Goal: Task Accomplishment & Management: Use online tool/utility

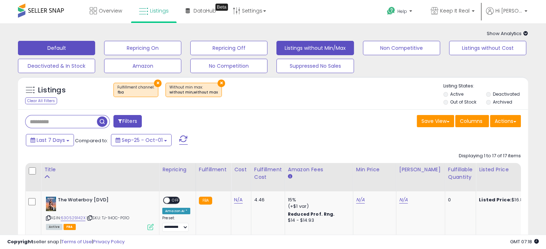
click at [63, 47] on button "Default" at bounding box center [56, 48] width 77 height 14
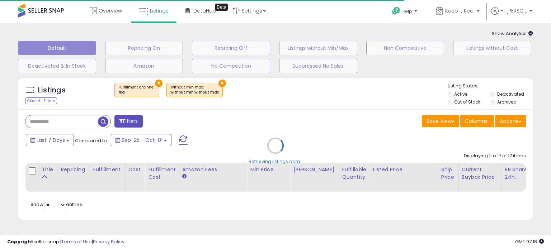
click at [157, 84] on div "Retrieving listings data.." at bounding box center [276, 151] width 526 height 156
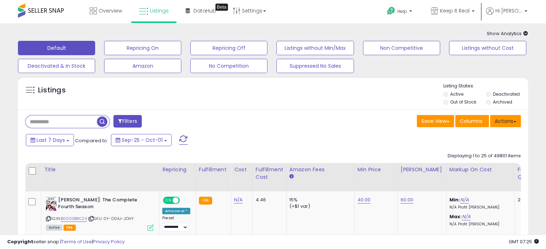
click at [506, 122] on button "Actions" at bounding box center [505, 121] width 31 height 12
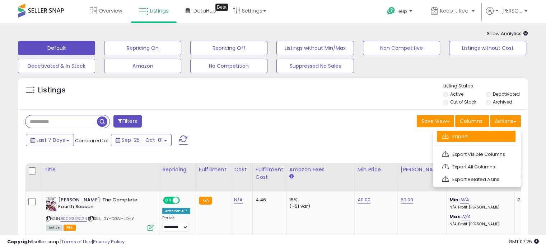
click at [477, 137] on link "Import" at bounding box center [476, 136] width 79 height 11
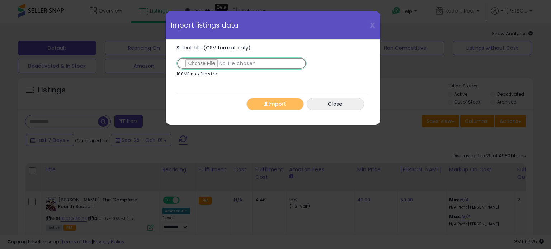
click at [241, 63] on input "Select file (CSV format only)" at bounding box center [242, 63] width 130 height 12
type input "**********"
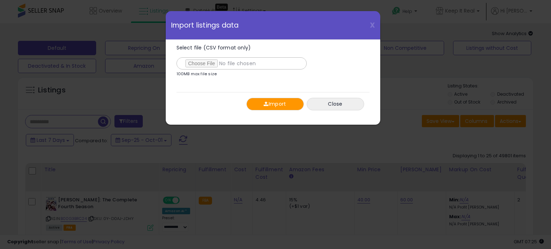
click at [276, 104] on button "Import" at bounding box center [275, 104] width 57 height 13
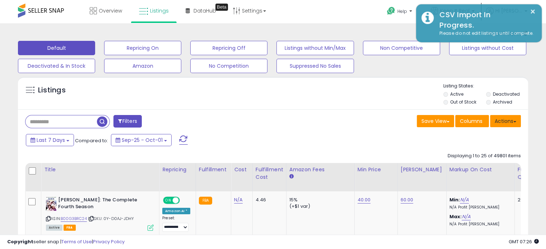
click at [506, 122] on button "Actions" at bounding box center [505, 121] width 31 height 12
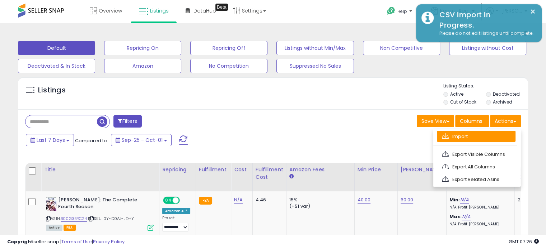
click at [477, 137] on link "Import" at bounding box center [476, 136] width 79 height 11
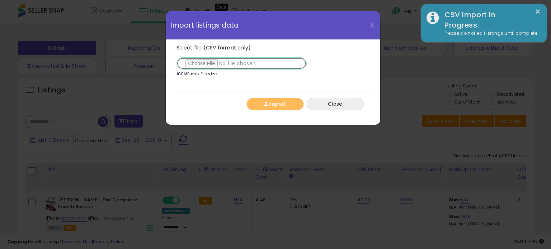
click at [241, 63] on input "Select file (CSV format only)" at bounding box center [242, 63] width 130 height 12
type input "**********"
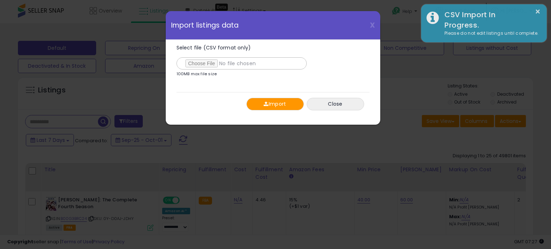
click at [276, 104] on button "Import" at bounding box center [275, 104] width 57 height 13
